Goal: Task Accomplishment & Management: Manage account settings

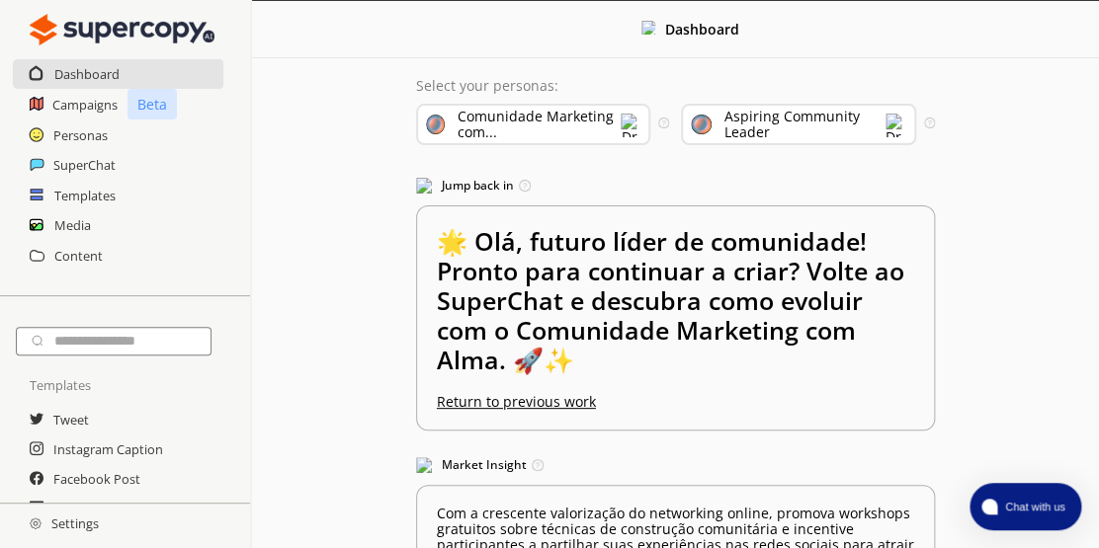
click at [91, 540] on h2 "Settings" at bounding box center [64, 524] width 128 height 40
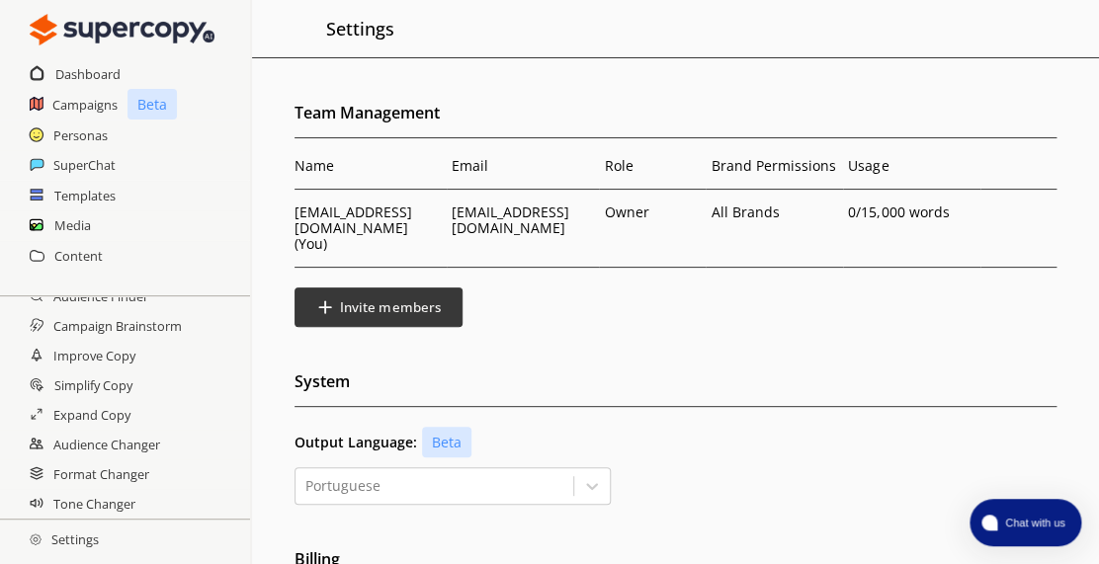
scroll to position [511, 0]
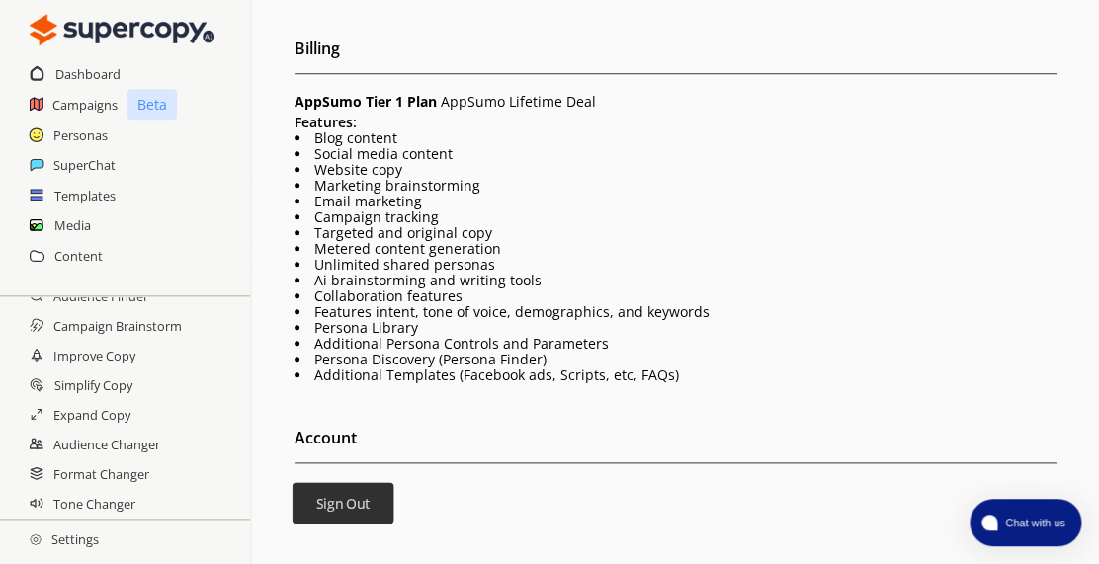
click at [363, 495] on b "Sign Out" at bounding box center [343, 503] width 54 height 19
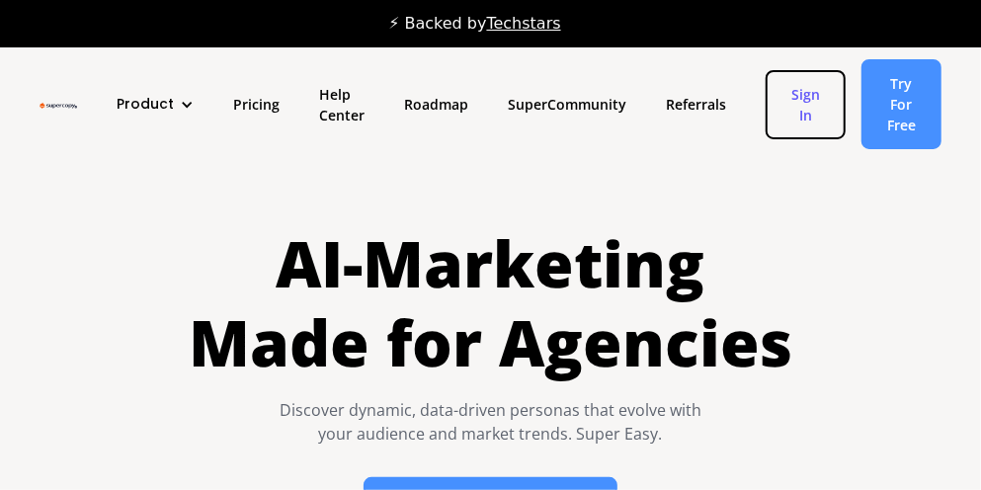
click at [813, 104] on link "Sign In" at bounding box center [806, 104] width 80 height 69
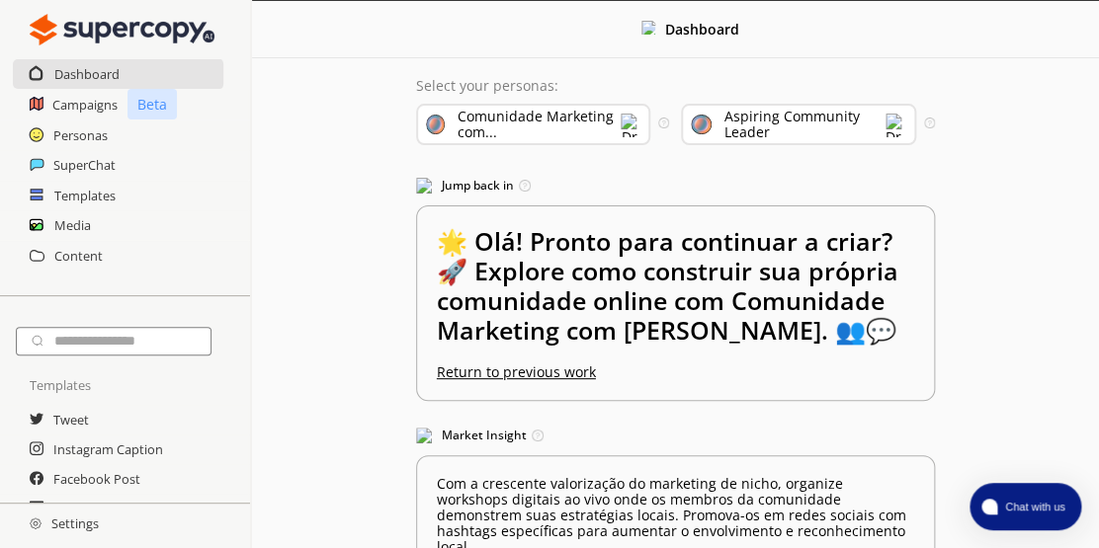
click at [104, 533] on h2 "Settings" at bounding box center [64, 524] width 128 height 40
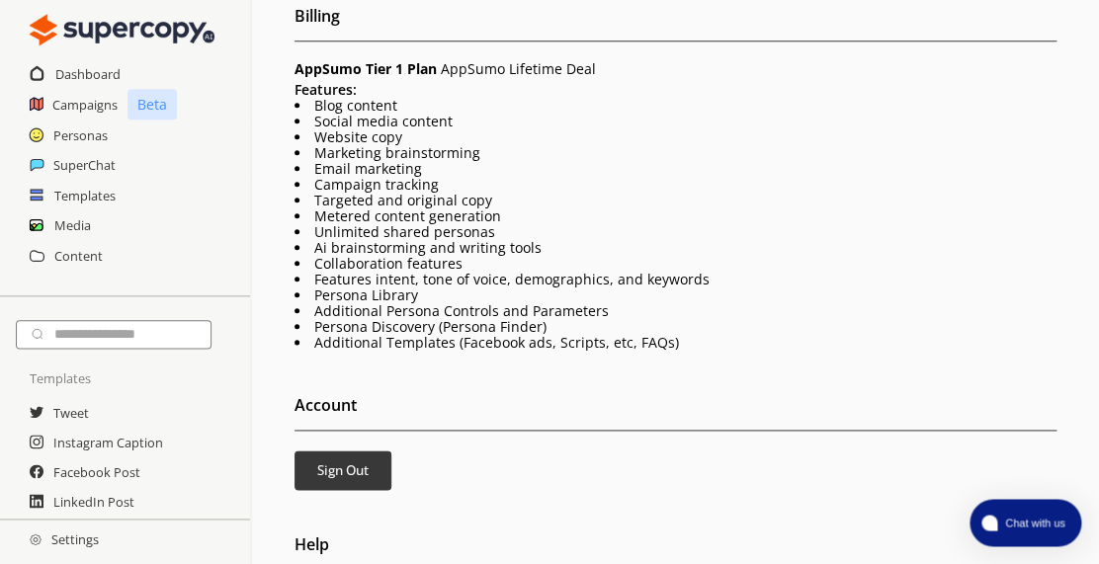
scroll to position [576, 0]
click at [342, 460] on b "Sign Out" at bounding box center [343, 469] width 54 height 19
